Goal: Task Accomplishment & Management: Use online tool/utility

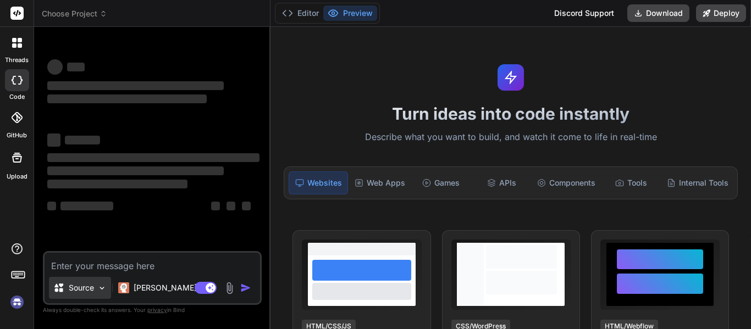
click at [90, 289] on p "Source" at bounding box center [81, 288] width 25 height 11
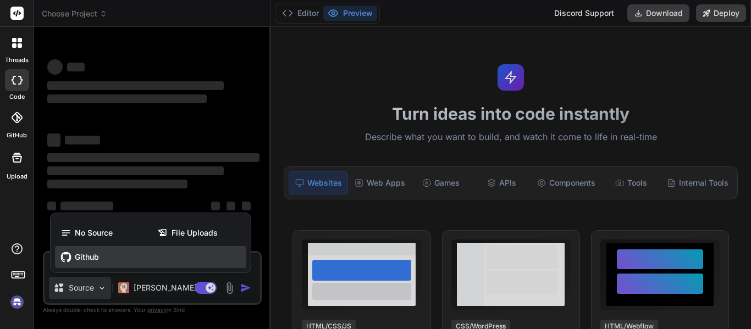
click at [81, 252] on span "Github" at bounding box center [87, 257] width 24 height 11
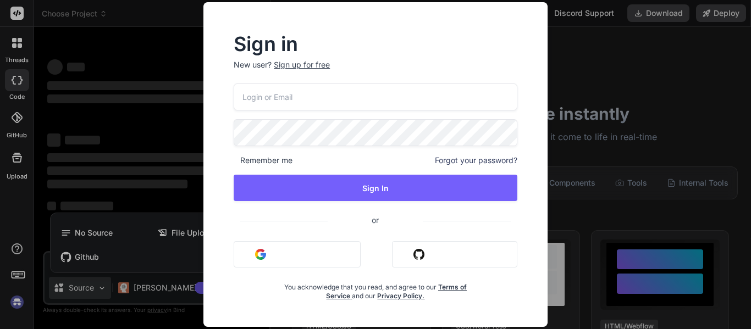
click at [410, 256] on button "Sign in with Github" at bounding box center [454, 254] width 125 height 26
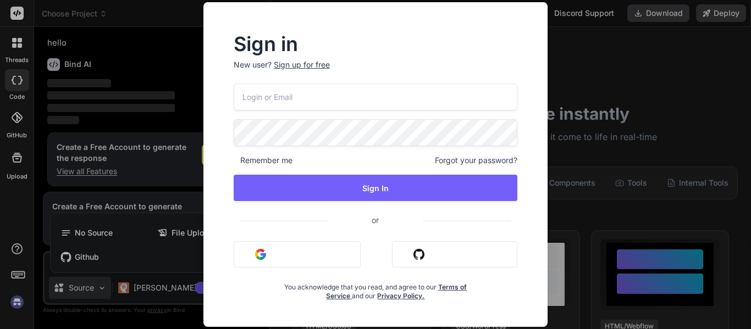
scroll to position [29, 0]
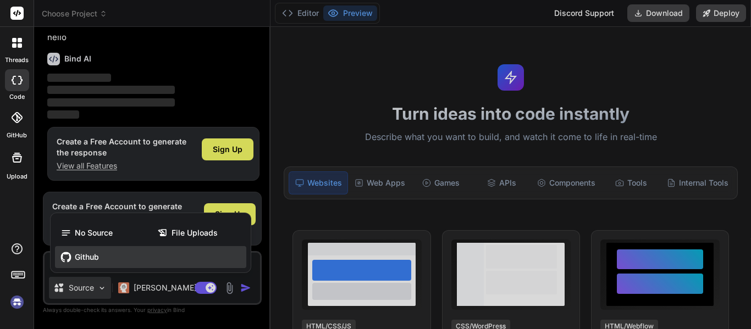
click at [76, 265] on div "Github" at bounding box center [150, 257] width 191 height 22
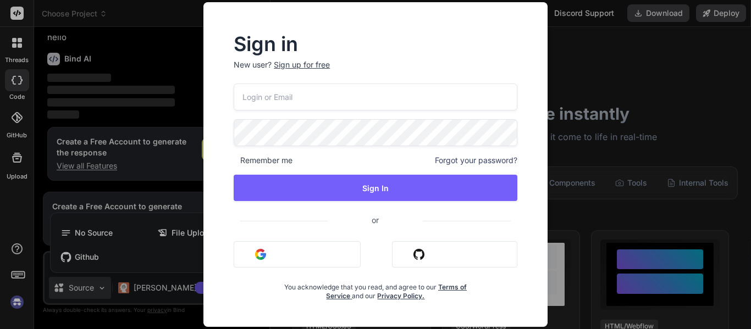
click at [421, 256] on img "button" at bounding box center [419, 254] width 11 height 11
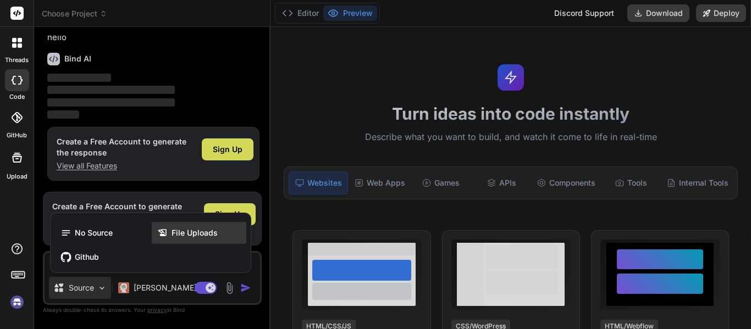
click at [216, 228] on span "File Uploads" at bounding box center [195, 233] width 46 height 11
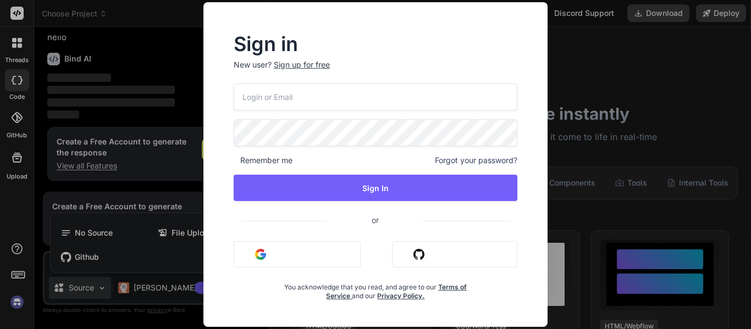
click at [417, 257] on img "button" at bounding box center [419, 254] width 11 height 11
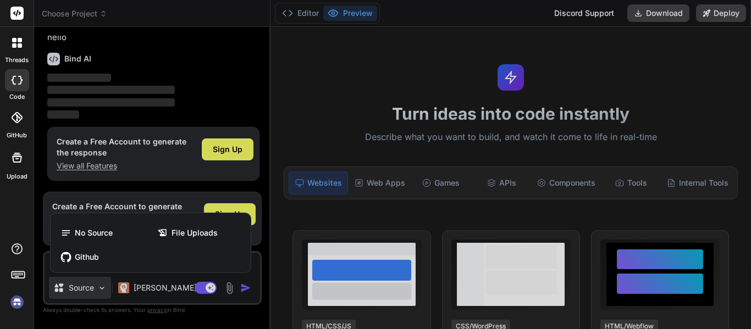
click at [239, 156] on div at bounding box center [375, 164] width 751 height 329
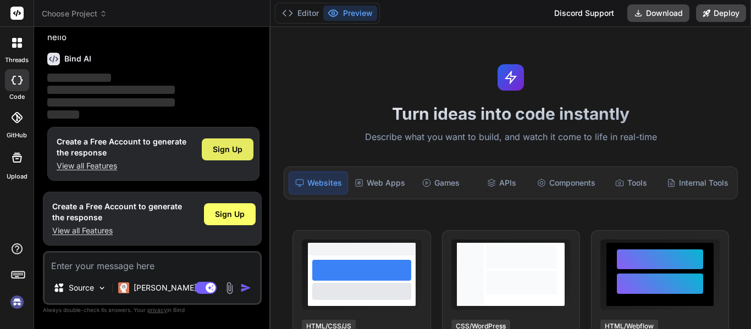
click at [238, 151] on span "Sign Up" at bounding box center [228, 149] width 30 height 11
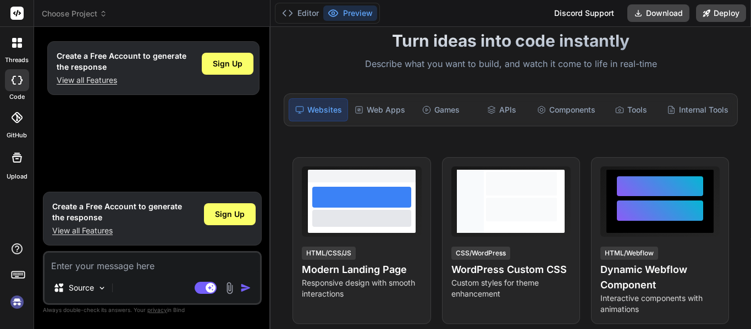
scroll to position [108, 0]
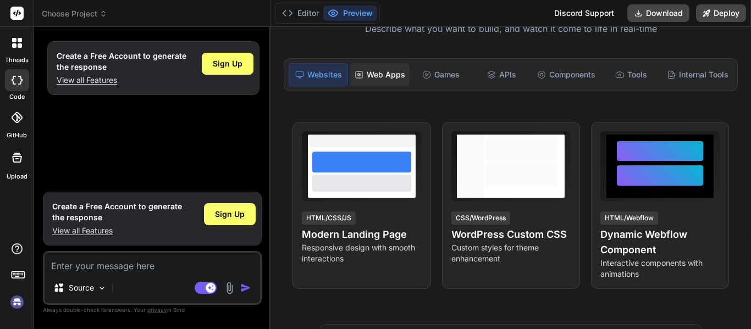
click at [377, 74] on div "Web Apps" at bounding box center [379, 74] width 59 height 23
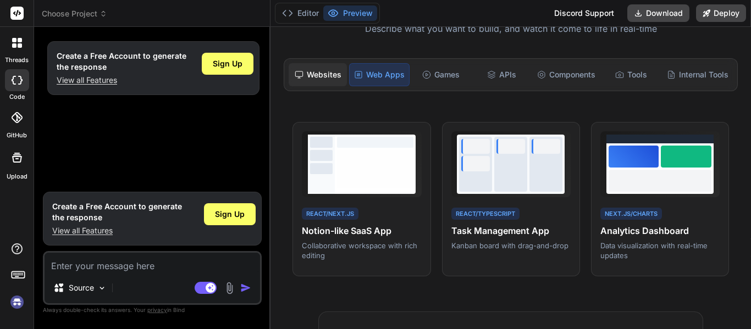
click at [324, 65] on div "Websites" at bounding box center [318, 74] width 58 height 23
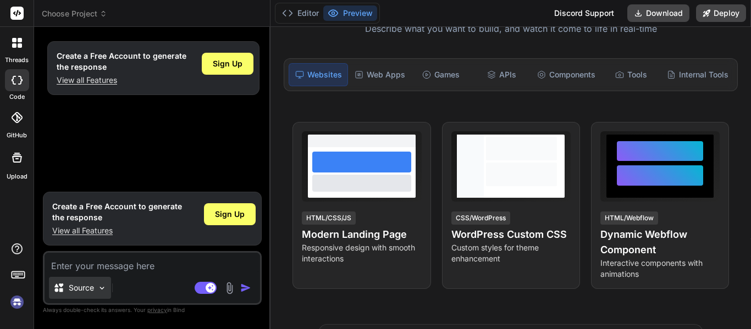
click at [87, 285] on p "Source" at bounding box center [81, 288] width 25 height 11
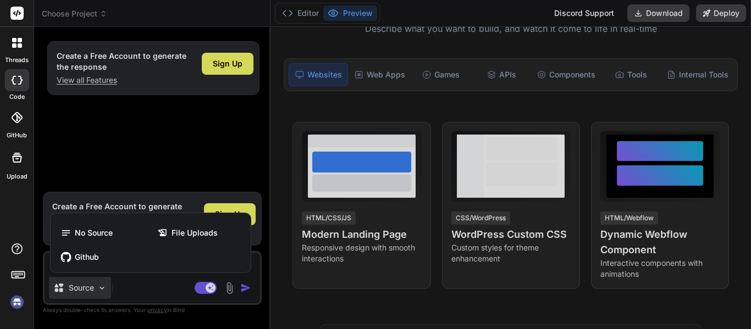
click at [87, 285] on div at bounding box center [375, 164] width 751 height 329
type textarea "x"
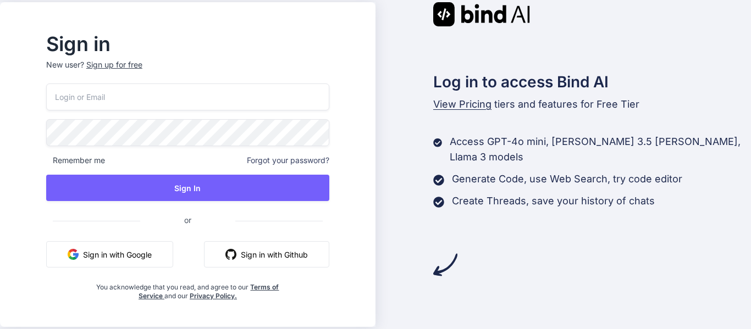
click at [272, 245] on button "Sign in with Github" at bounding box center [266, 254] width 125 height 26
